Goal: Task Accomplishment & Management: Use online tool/utility

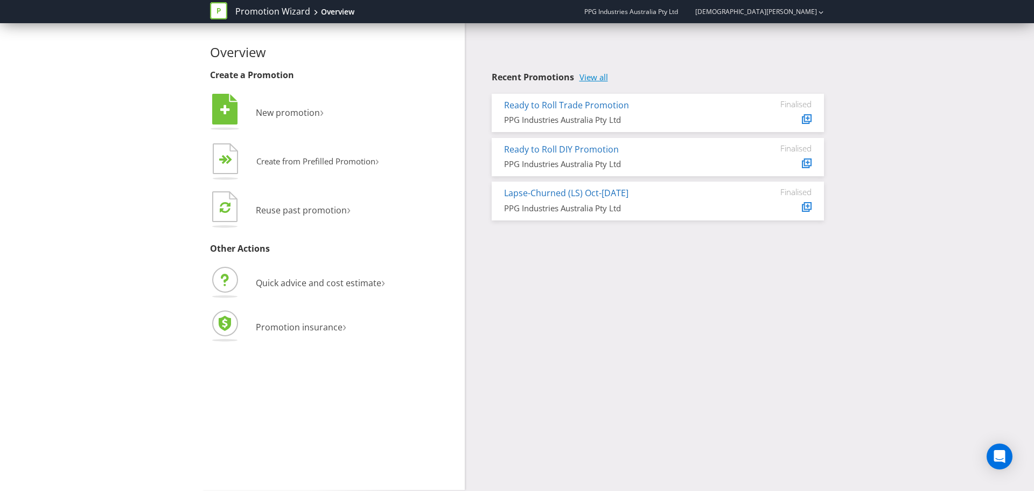
click at [587, 75] on link "View all" at bounding box center [593, 77] width 29 height 9
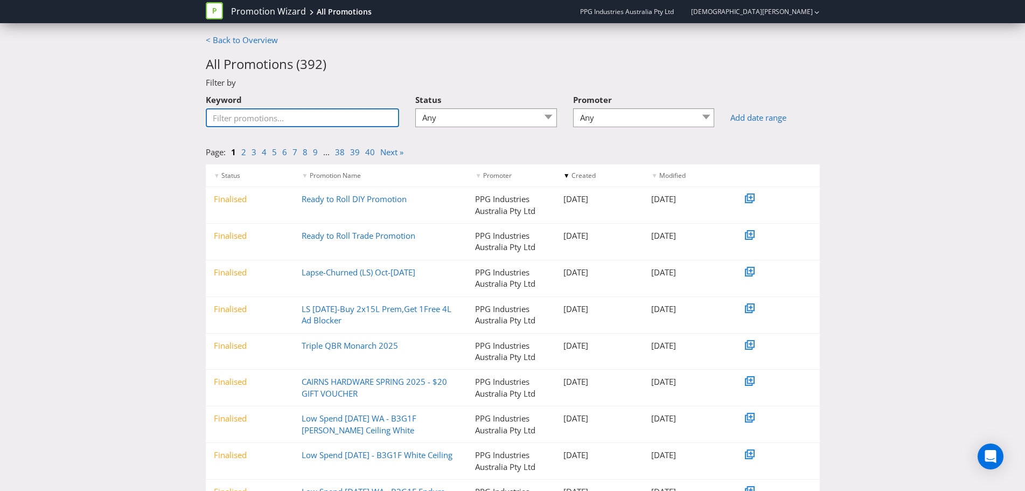
click at [245, 116] on input "Keyword" at bounding box center [303, 117] width 194 height 19
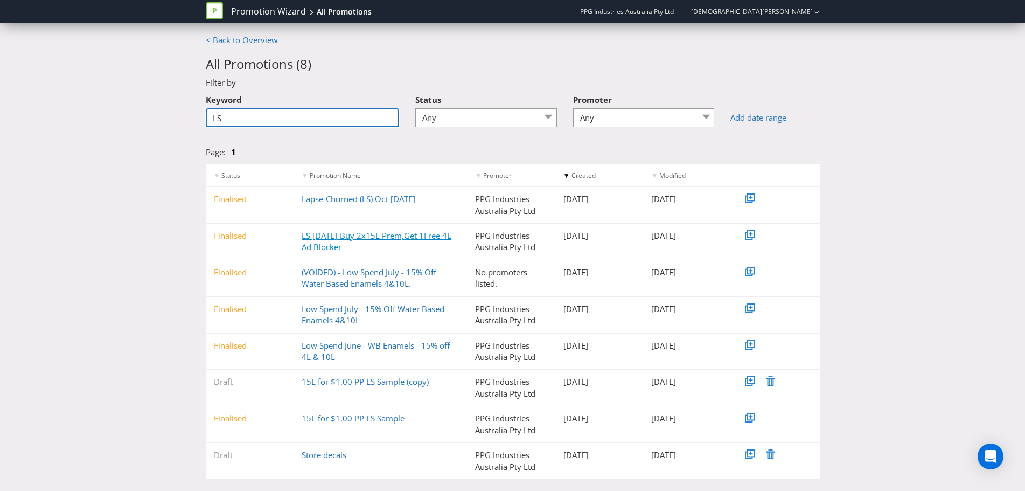
type input "LS"
click at [324, 244] on link "LS [DATE]-Buy 2x15L Prem,Get 1Free 4L Ad Blocker" at bounding box center [377, 241] width 150 height 22
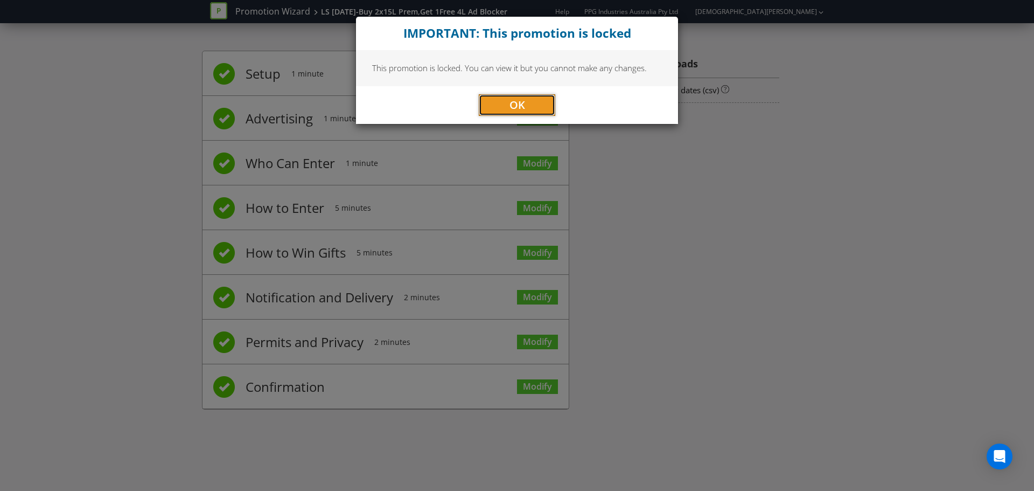
drag, startPoint x: 522, startPoint y: 96, endPoint x: 526, endPoint y: 108, distance: 12.9
click at [522, 95] on button "OK" at bounding box center [517, 105] width 76 height 22
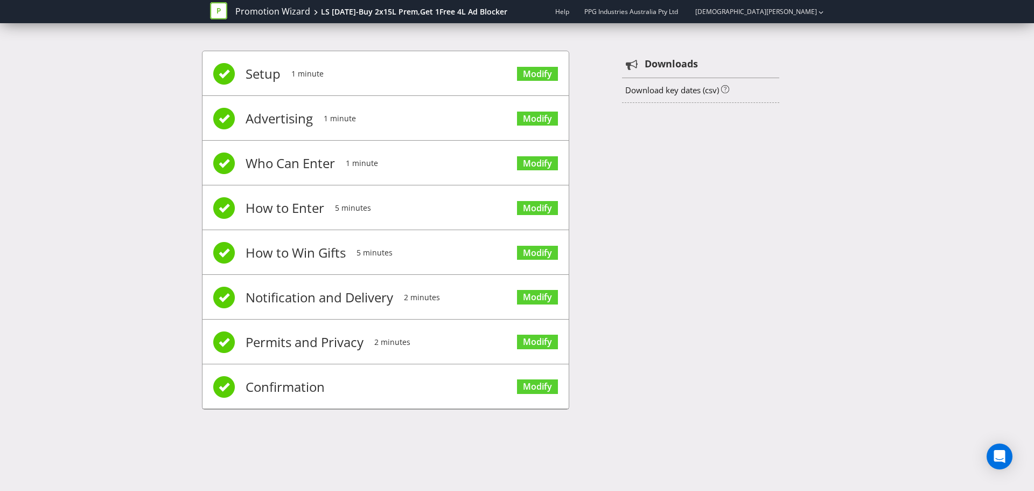
click at [523, 375] on span "Modify" at bounding box center [537, 385] width 41 height 43
click at [530, 384] on link "Modify" at bounding box center [537, 386] width 41 height 15
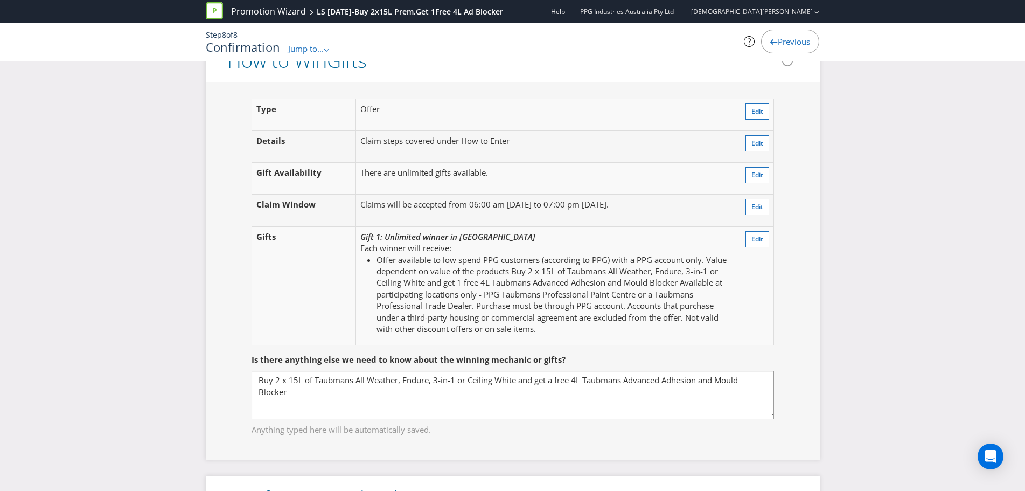
scroll to position [1312, 0]
